Goal: Information Seeking & Learning: Learn about a topic

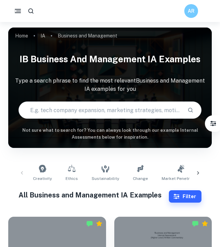
checkbox input "true"
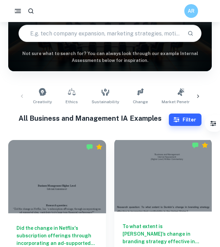
scroll to position [140, 0]
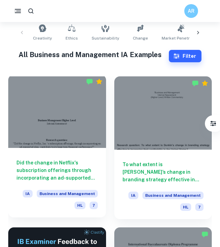
click at [61, 166] on h6 "Did the change in Netflix's subscription offerings through incorporating an ad-…" at bounding box center [56, 170] width 81 height 23
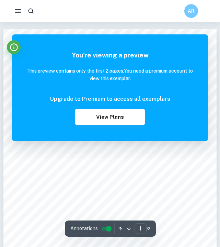
click at [11, 43] on icon "Info" at bounding box center [13, 47] width 9 height 9
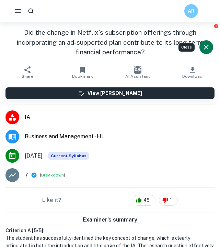
click at [204, 51] on icon "Close" at bounding box center [206, 47] width 8 height 8
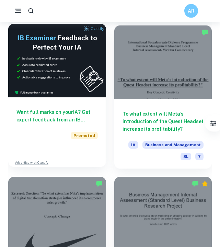
scroll to position [329, 0]
